Goal: Check status: Check status

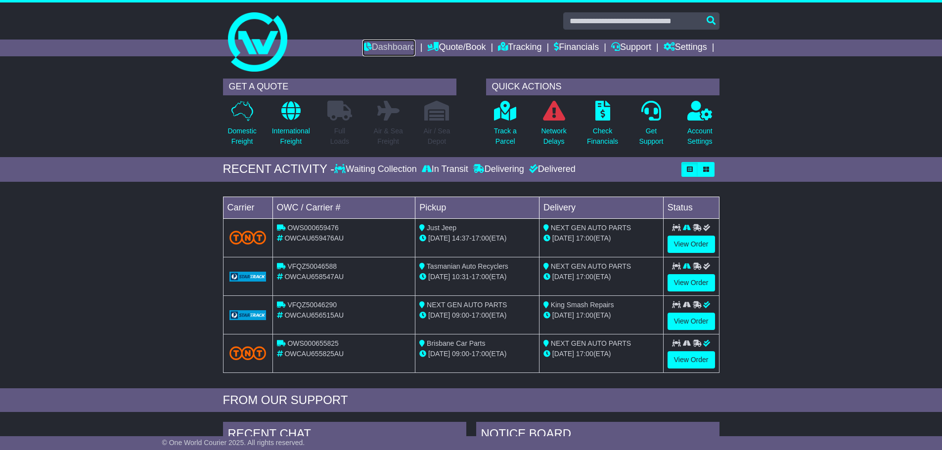
click at [387, 45] on link "Dashboard" at bounding box center [388, 48] width 53 height 17
click at [705, 279] on link "View Order" at bounding box center [691, 282] width 47 height 17
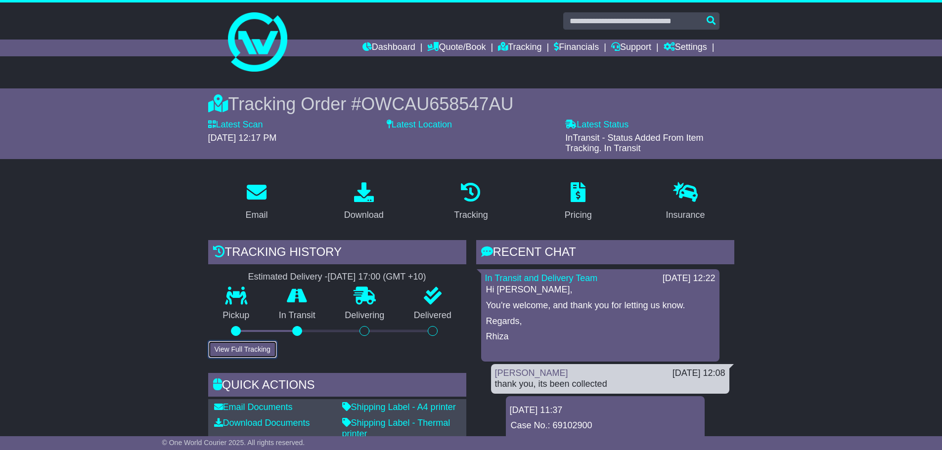
click at [240, 351] on button "View Full Tracking" at bounding box center [242, 349] width 69 height 17
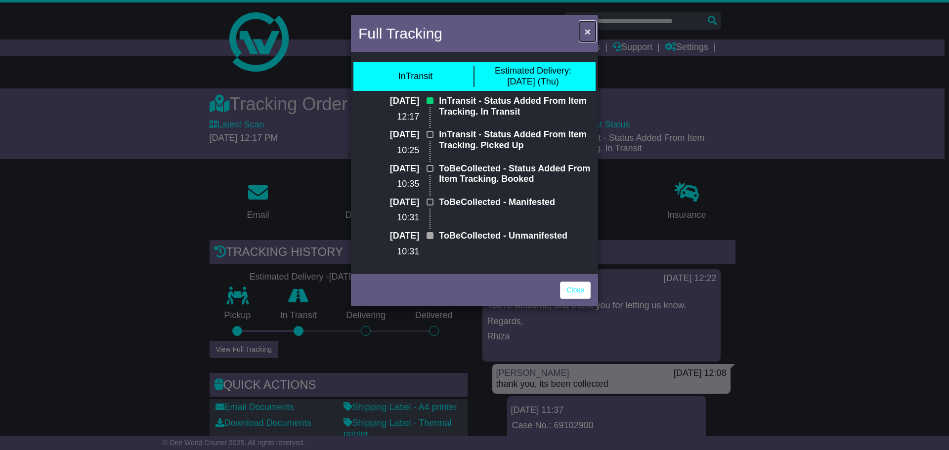
click at [588, 35] on span "×" at bounding box center [588, 31] width 6 height 11
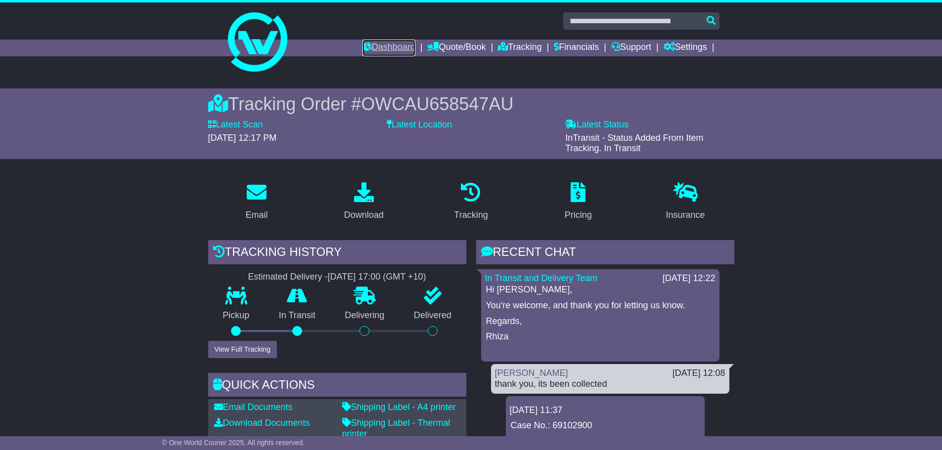
click at [383, 51] on link "Dashboard" at bounding box center [388, 48] width 53 height 17
